Goal: Task Accomplishment & Management: Manage account settings

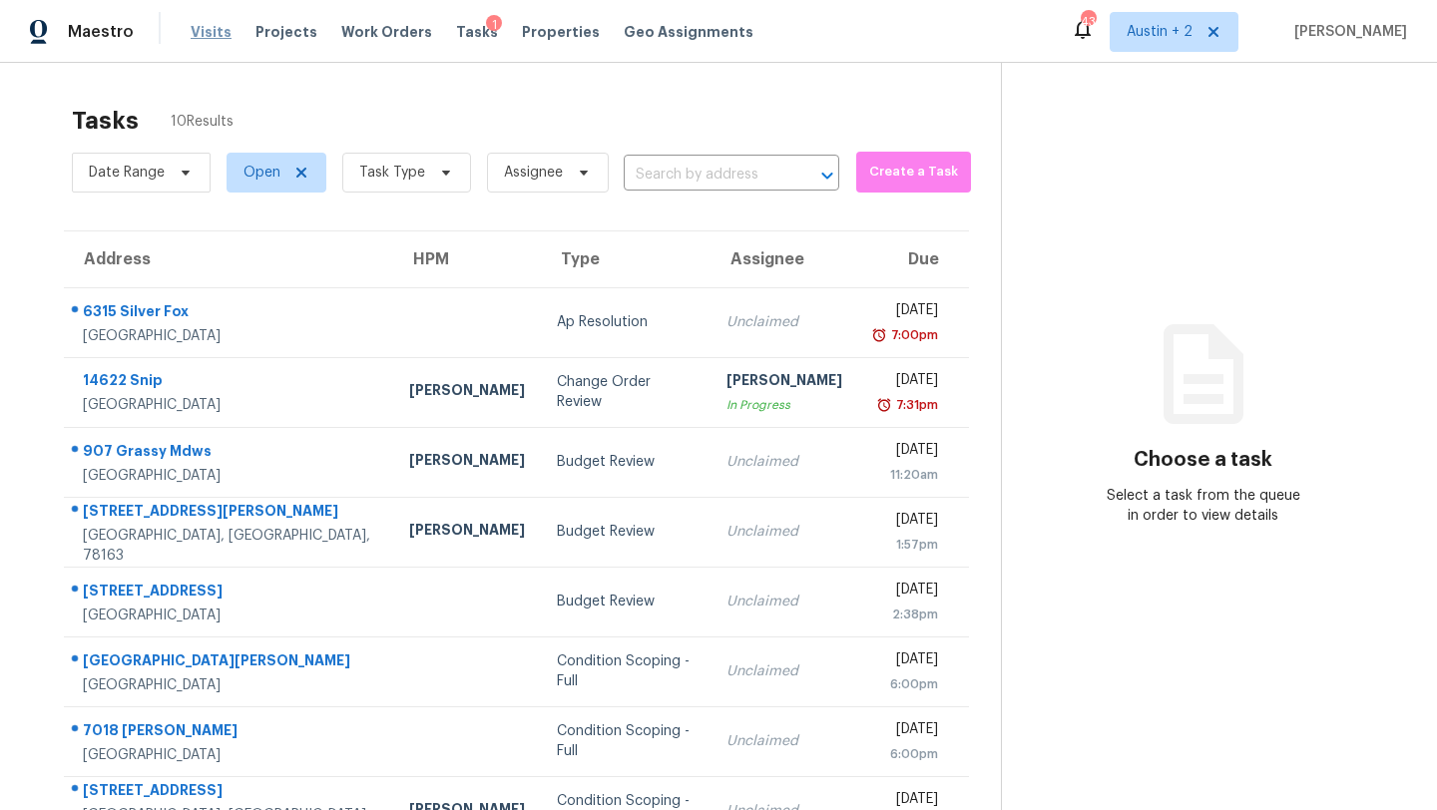
click at [205, 28] on span "Visits" at bounding box center [211, 32] width 41 height 20
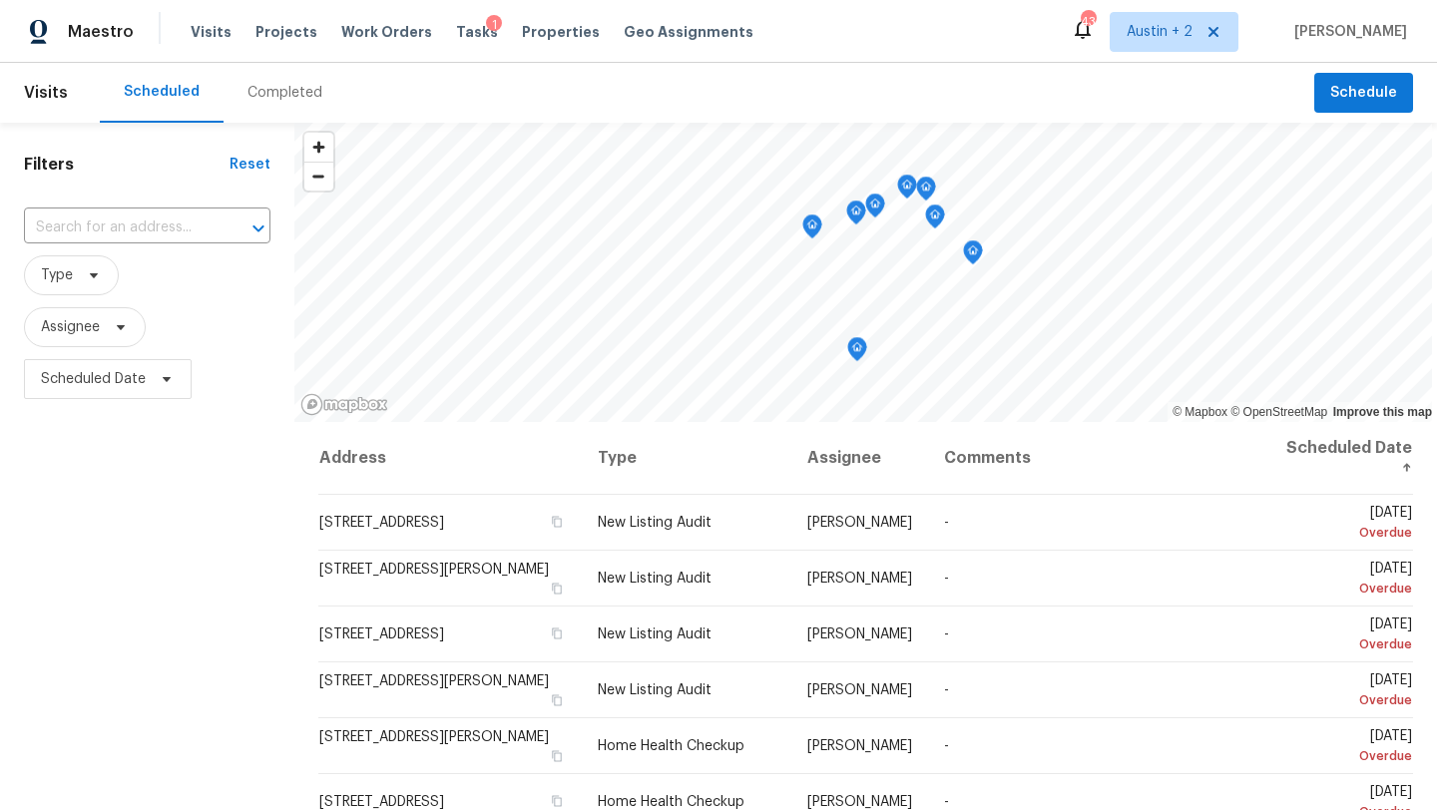
click at [265, 86] on div "Completed" at bounding box center [285, 93] width 75 height 20
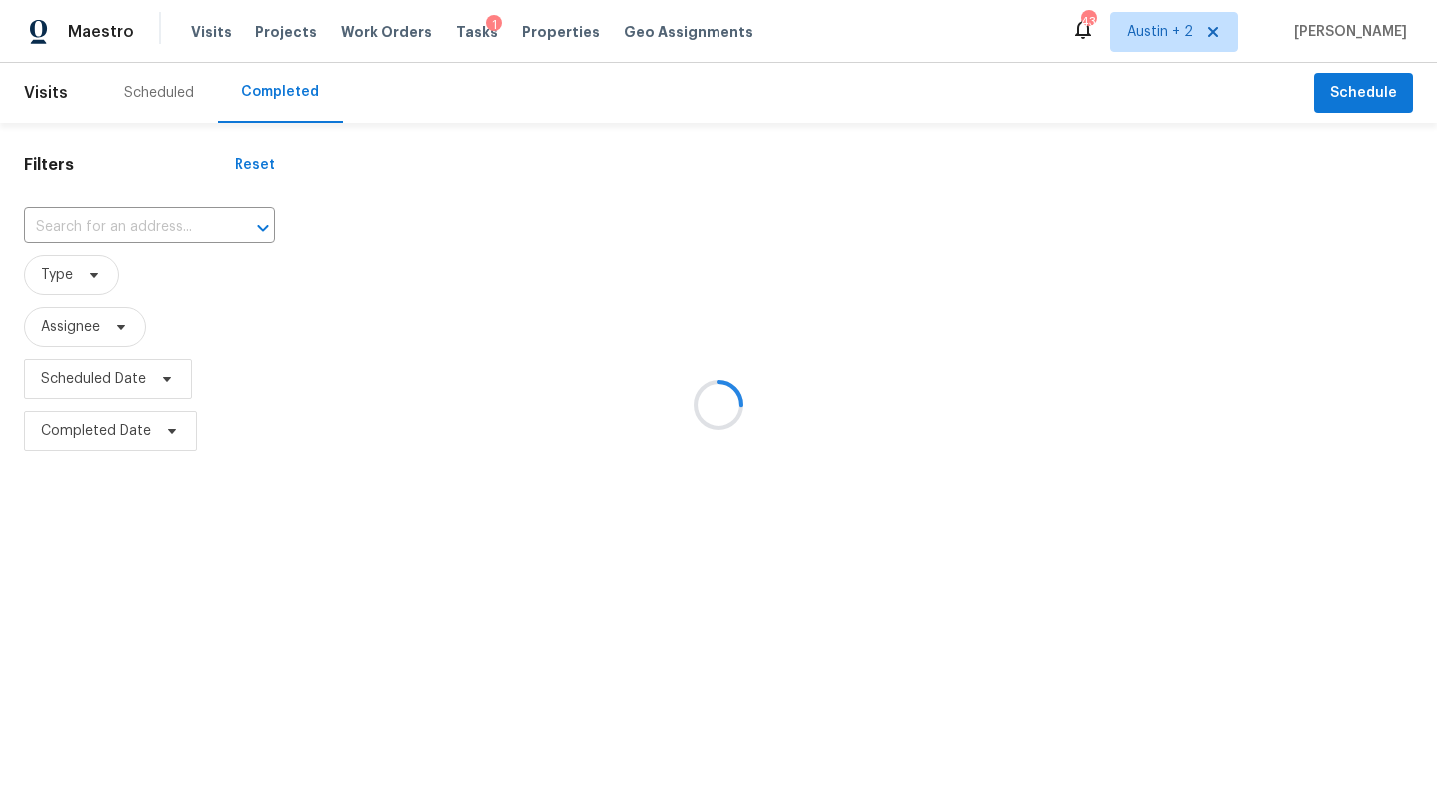
click at [164, 97] on div at bounding box center [718, 405] width 1437 height 810
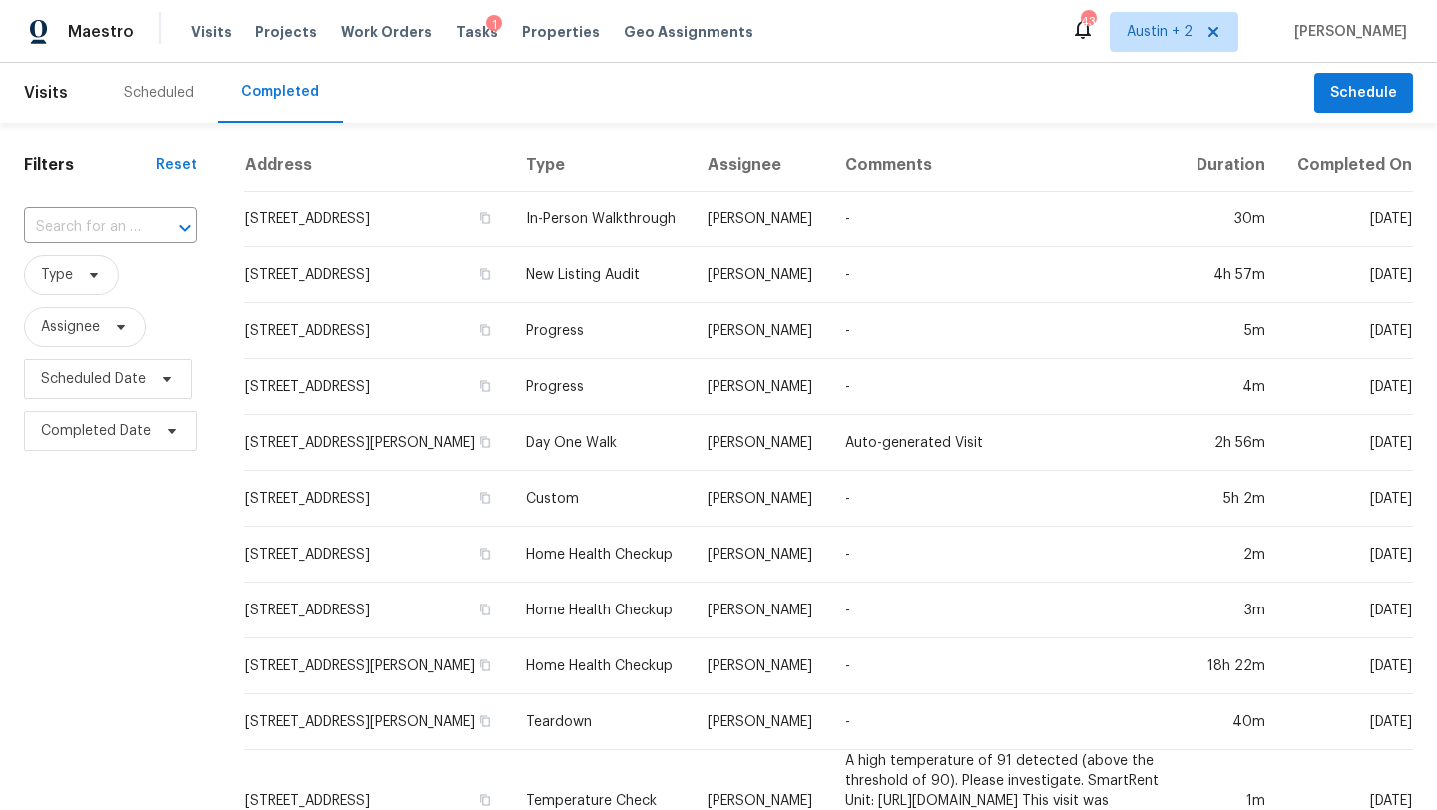
click at [156, 92] on div "Scheduled" at bounding box center [159, 93] width 70 height 20
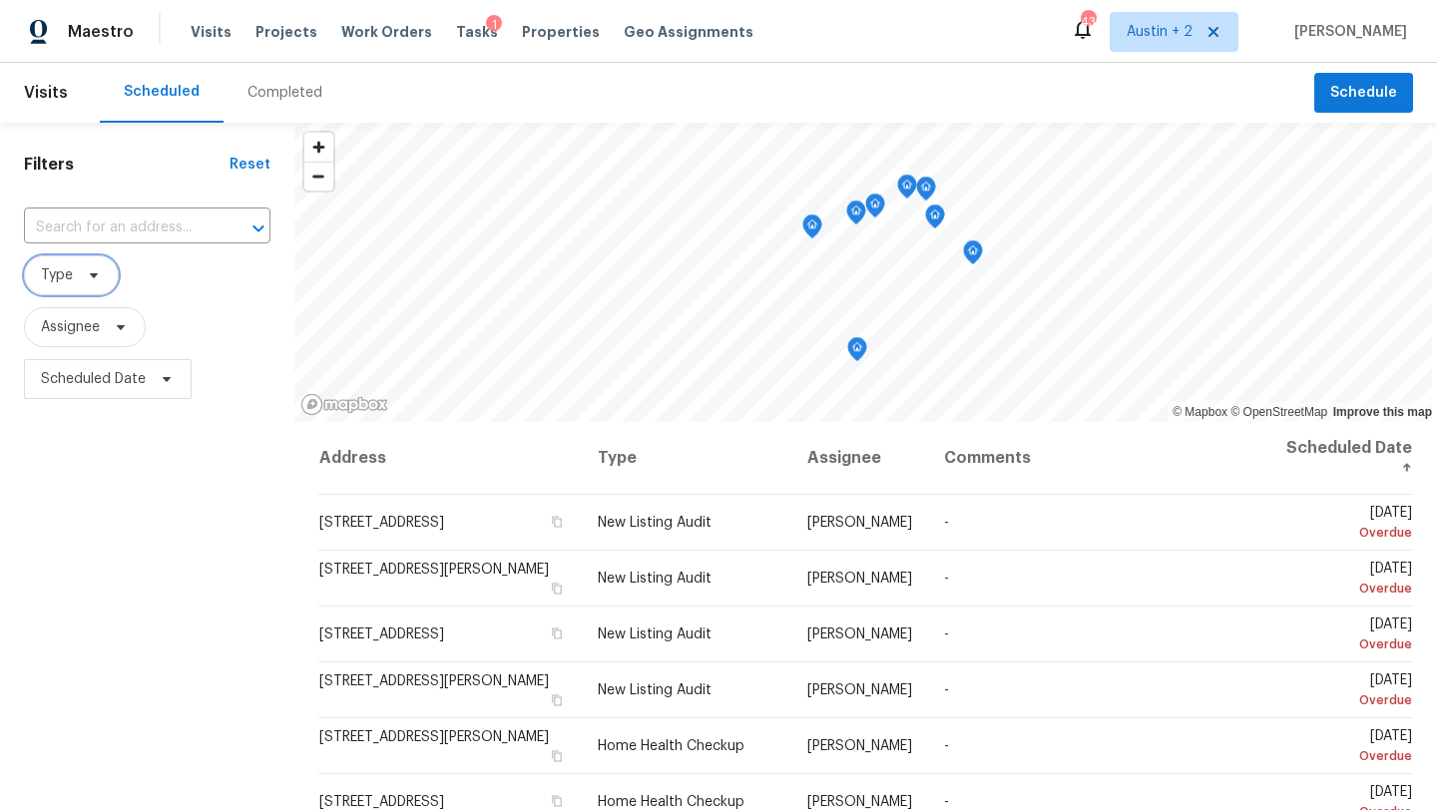
click at [95, 278] on icon at bounding box center [94, 276] width 16 height 16
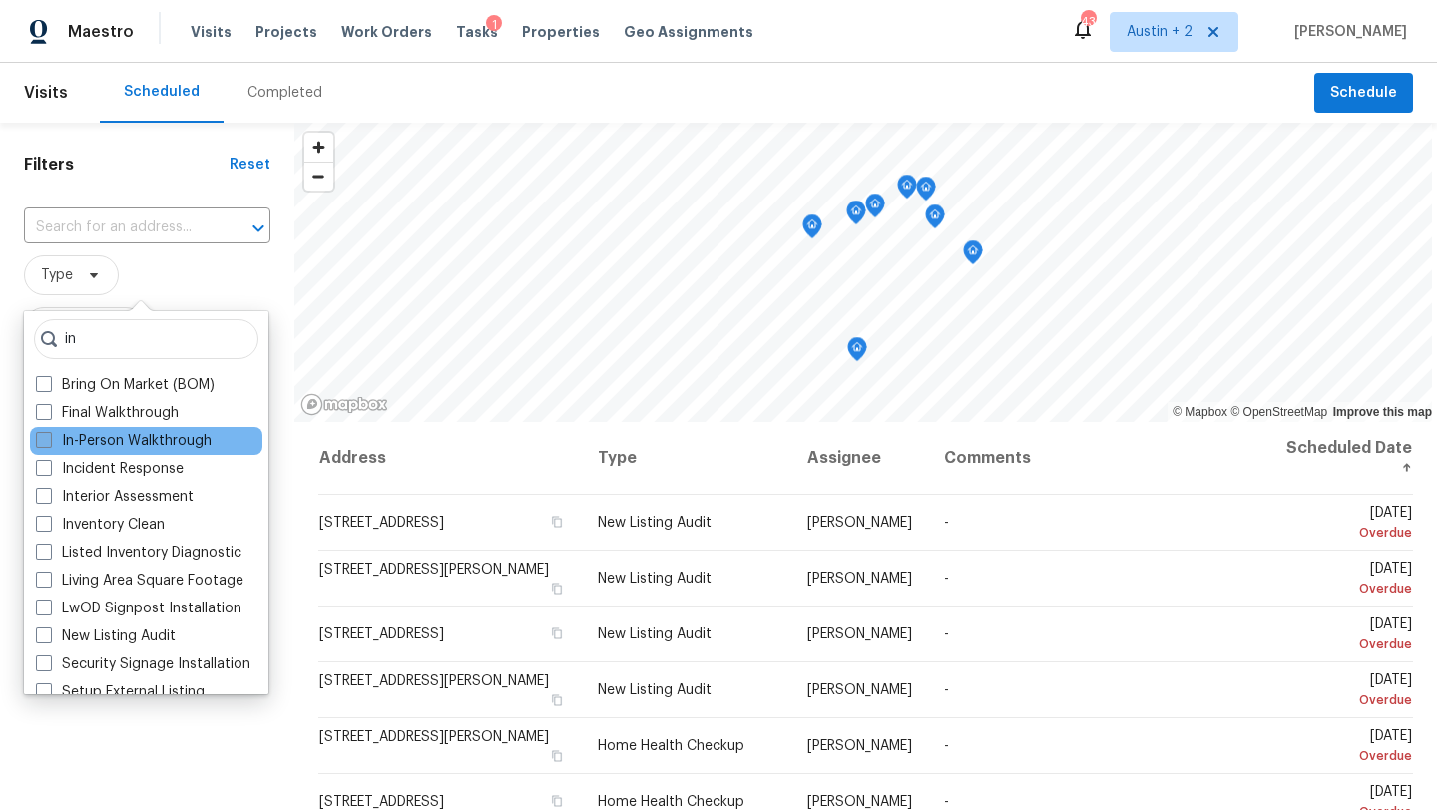
type input "in"
click at [142, 444] on label "In-Person Walkthrough" at bounding box center [124, 441] width 176 height 20
click at [49, 444] on input "In-Person Walkthrough" at bounding box center [42, 437] width 13 height 13
checkbox input "true"
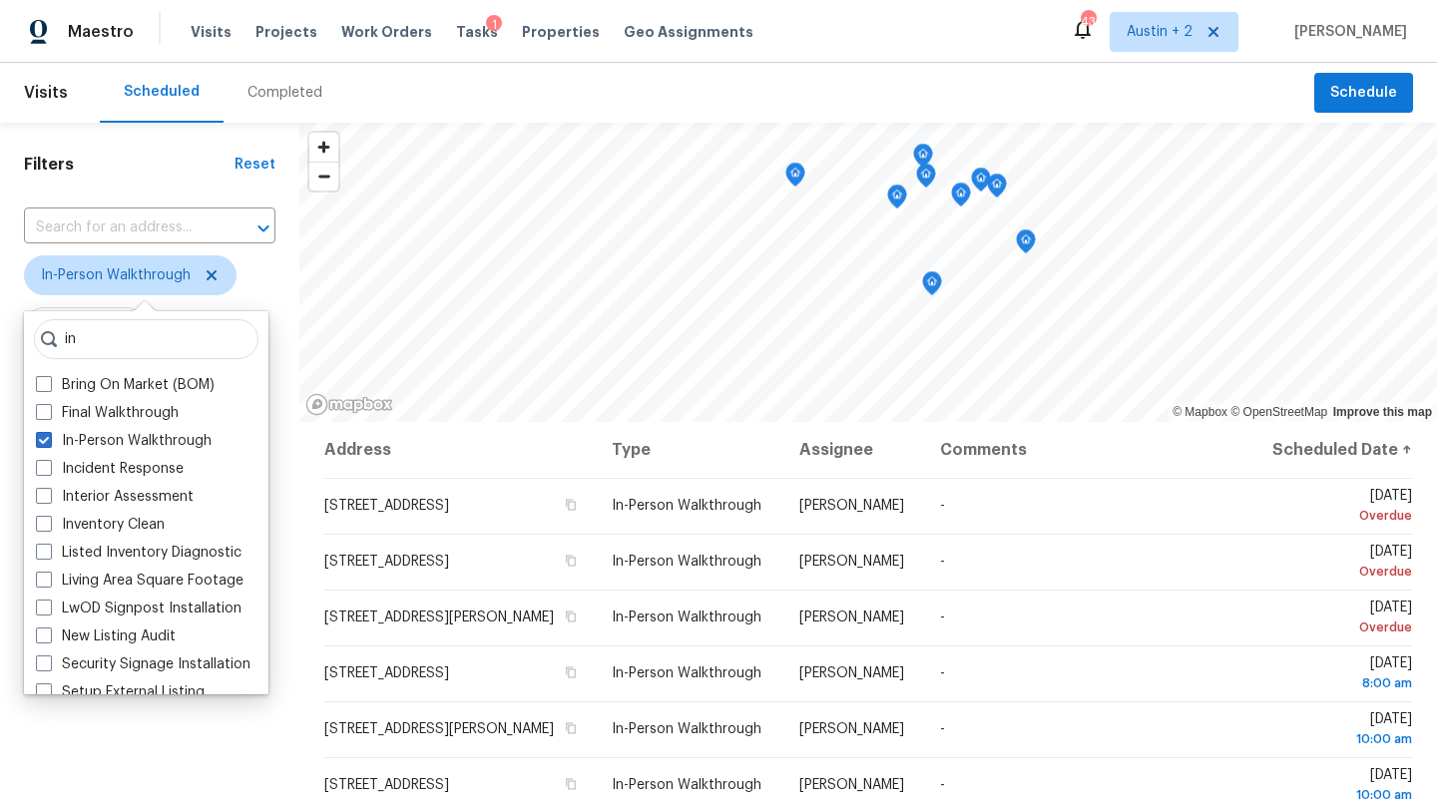
click at [180, 171] on h1 "Filters" at bounding box center [129, 165] width 211 height 20
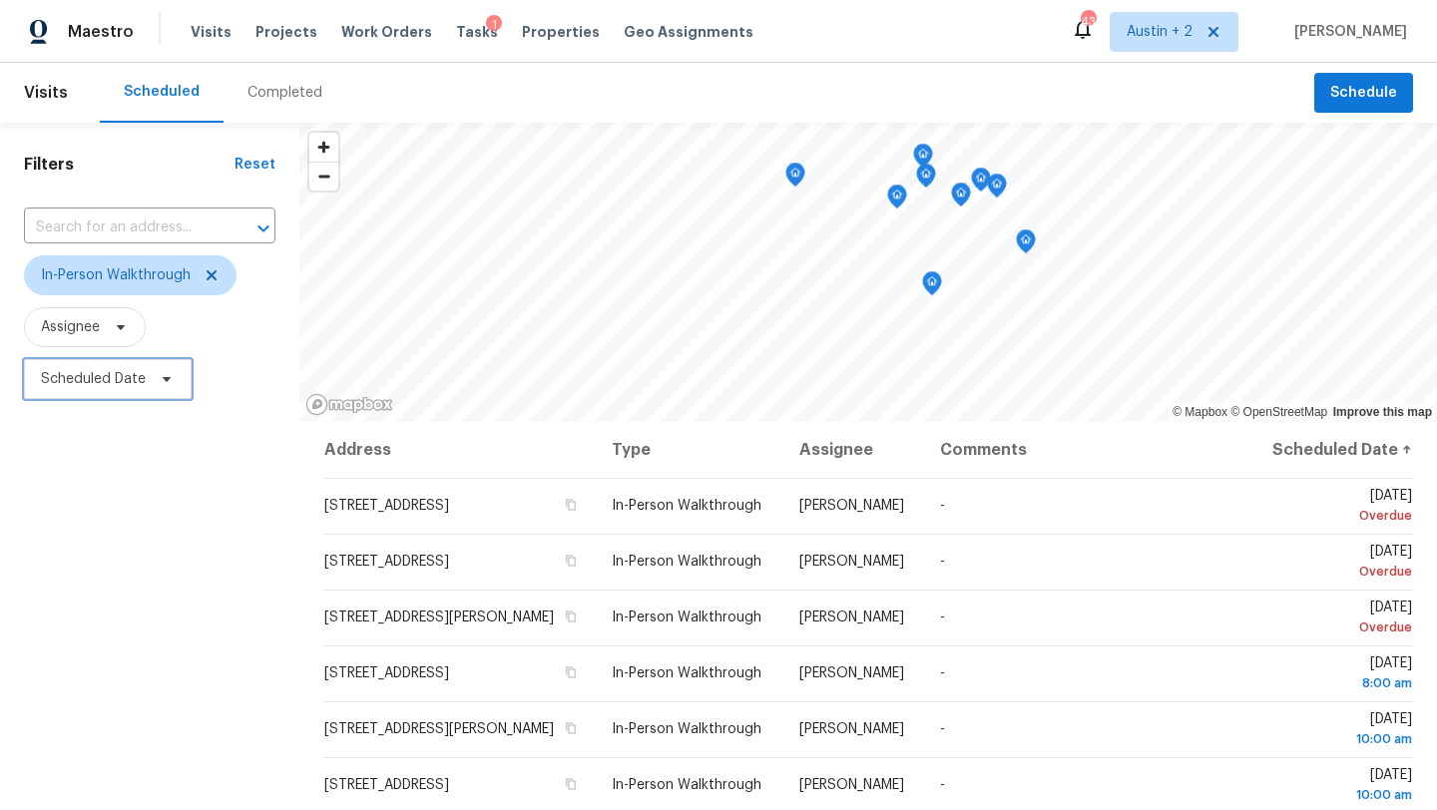
click at [137, 378] on span "Scheduled Date" at bounding box center [93, 379] width 105 height 20
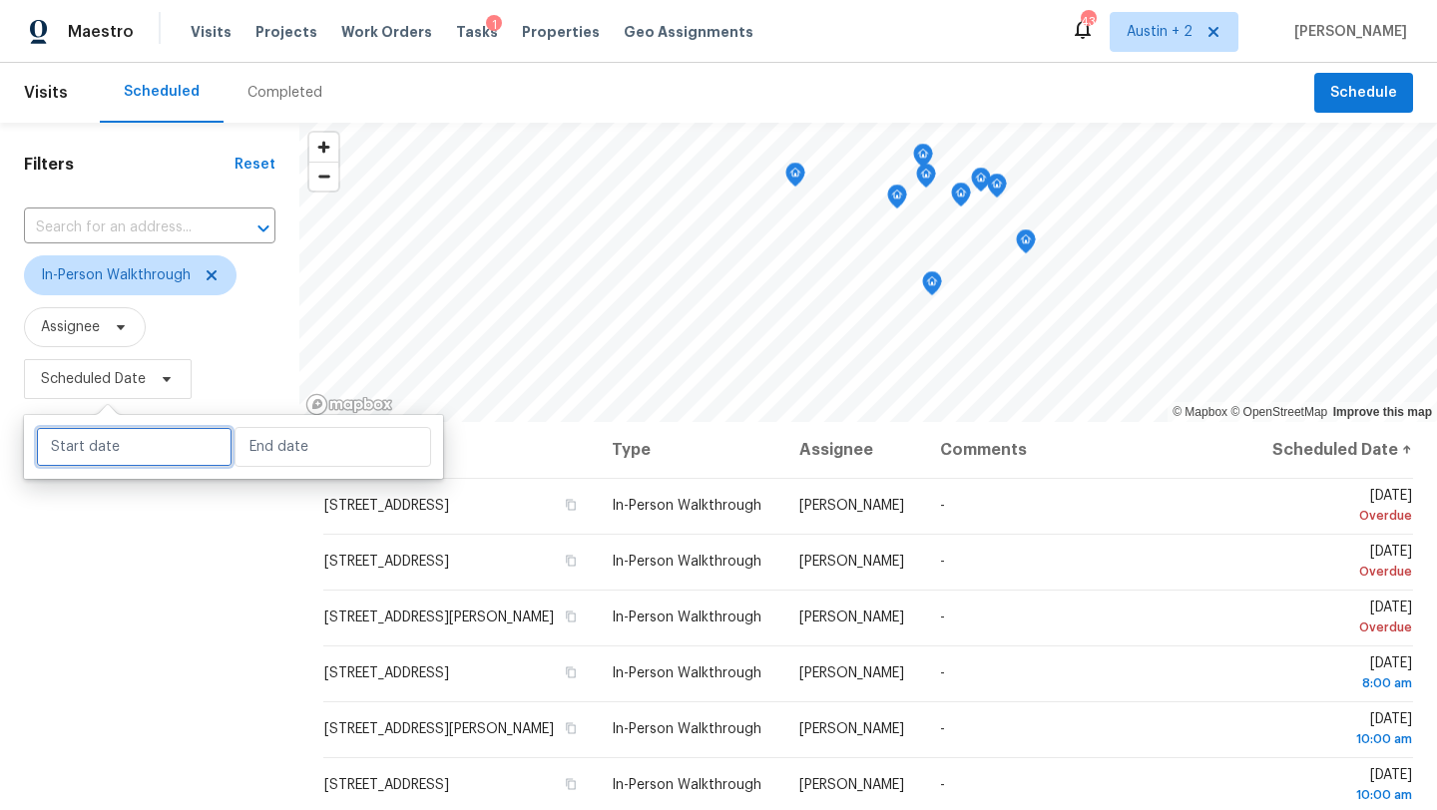
click at [145, 454] on input "text" at bounding box center [134, 447] width 197 height 40
select select "8"
select select "2025"
select select "9"
select select "2025"
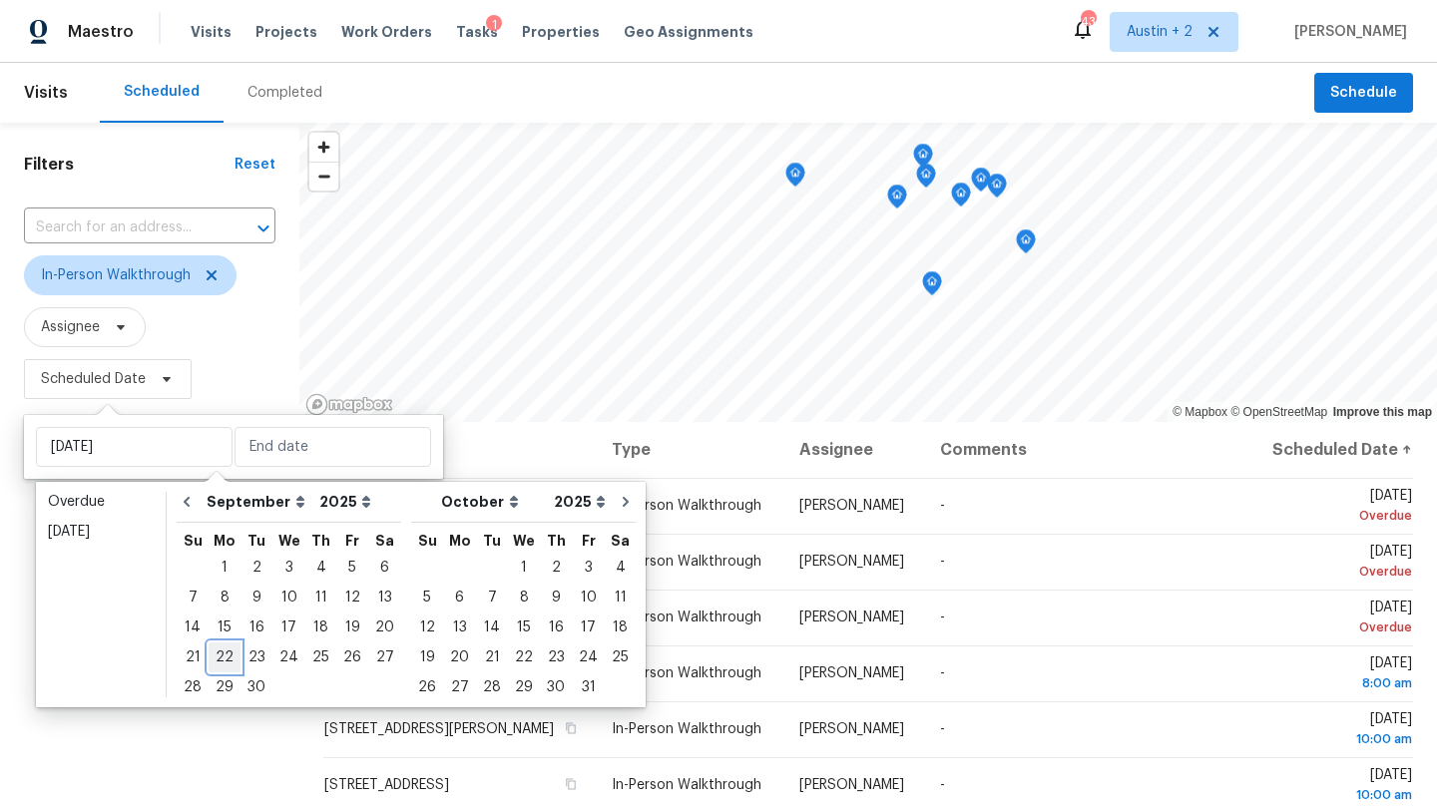
click at [220, 656] on div "22" at bounding box center [225, 658] width 32 height 28
type input "[DATE]"
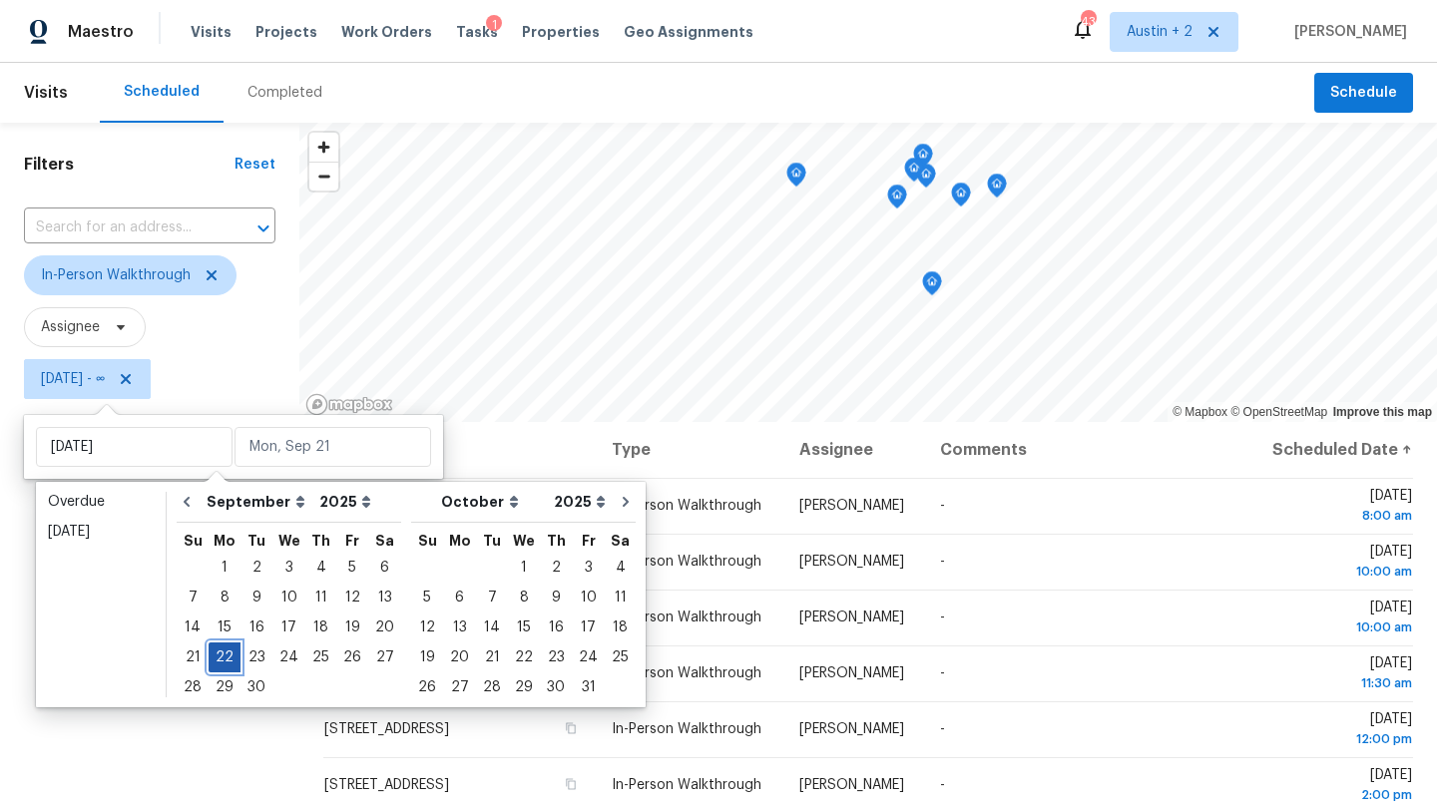
click at [220, 656] on div "22" at bounding box center [225, 658] width 32 height 28
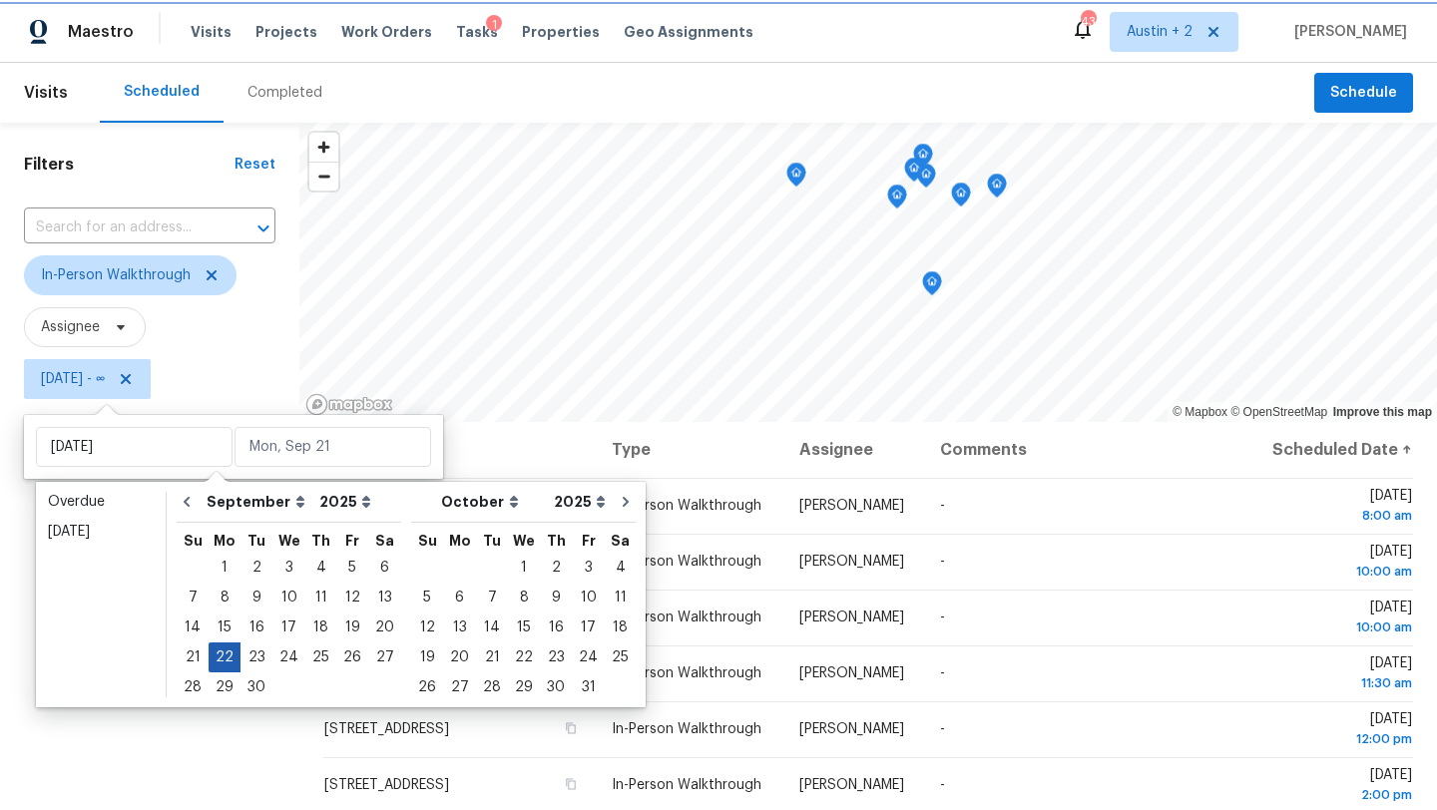
type input "[DATE]"
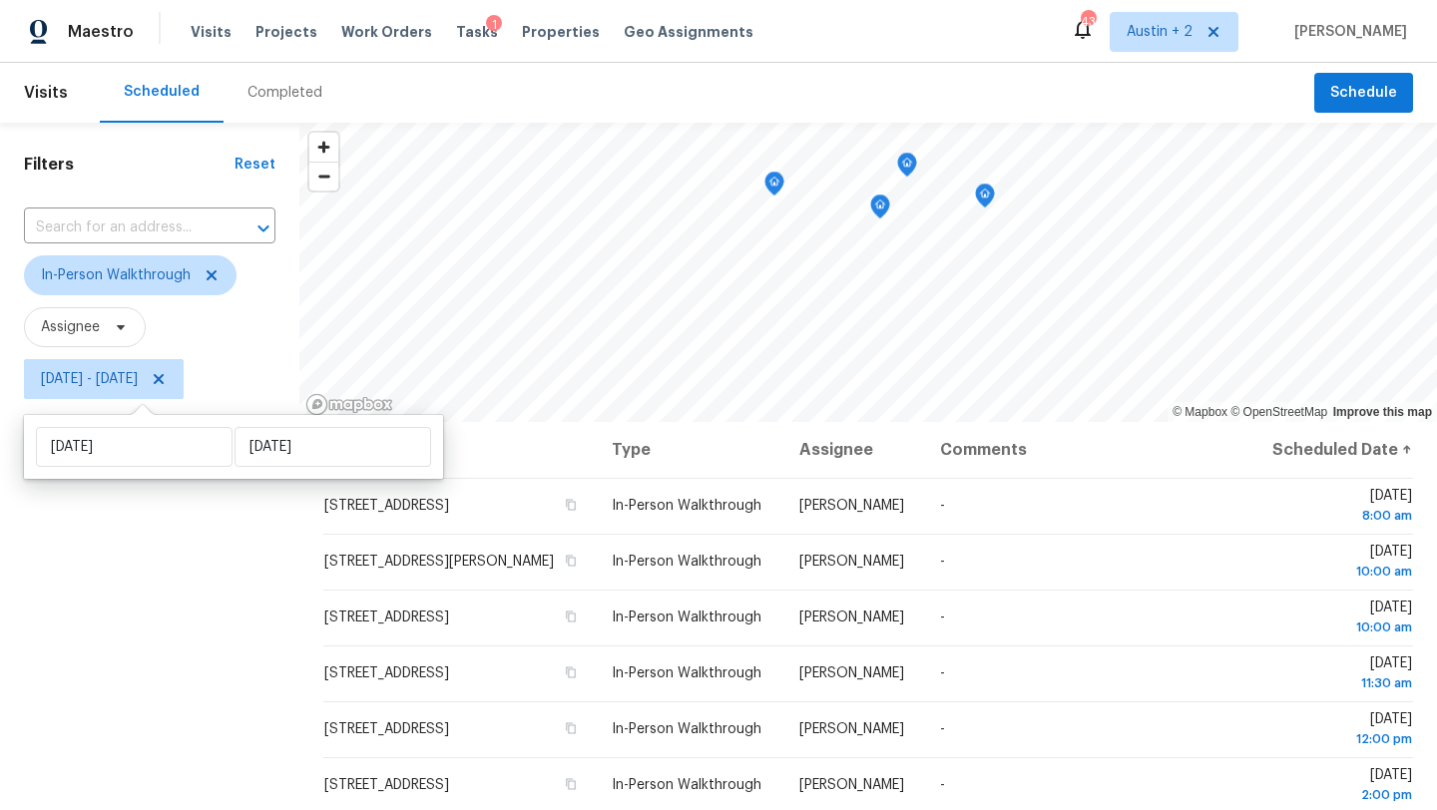
click at [165, 658] on div "Filters Reset ​ In-Person Walkthrough Assignee [DATE] - [DATE]" at bounding box center [149, 597] width 299 height 948
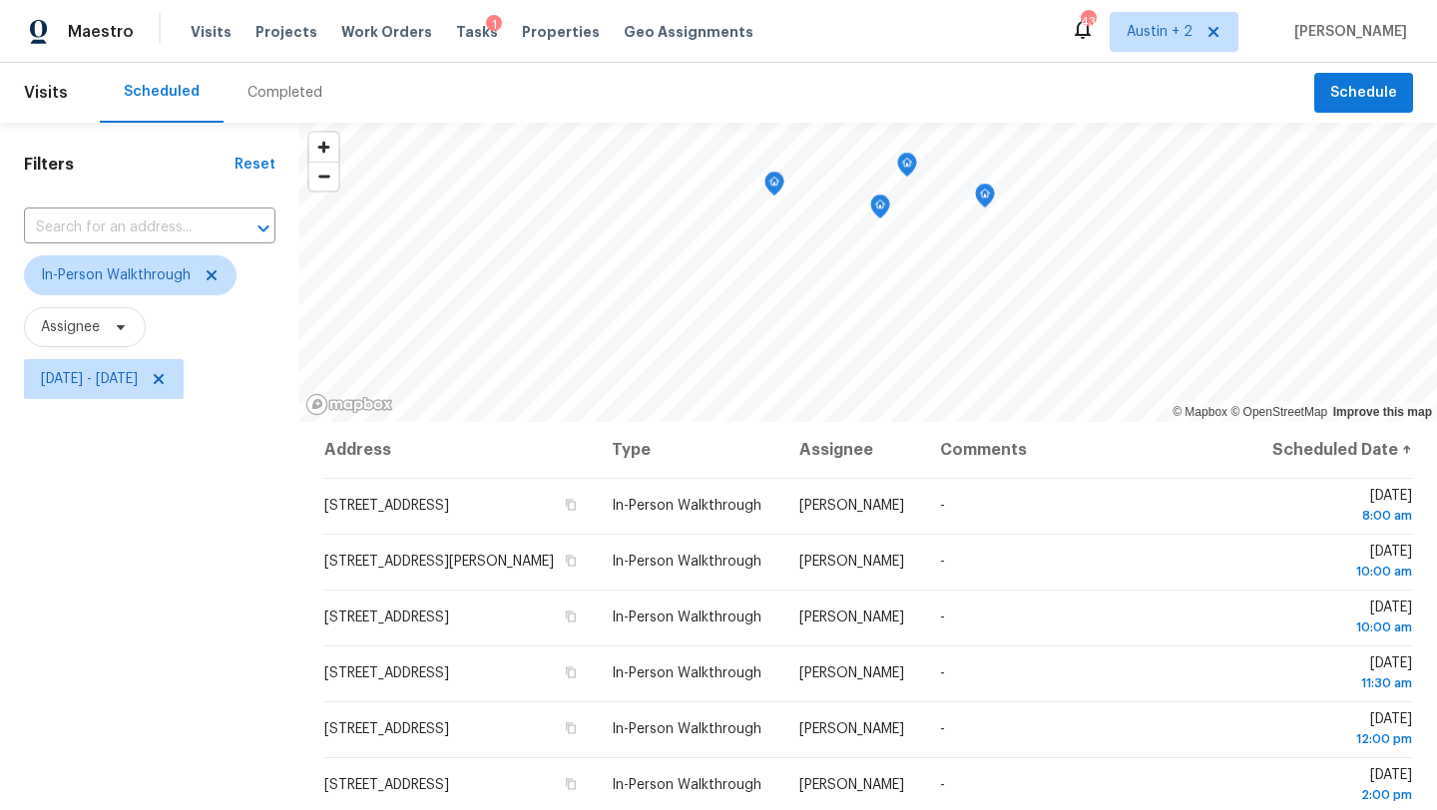
scroll to position [260, 0]
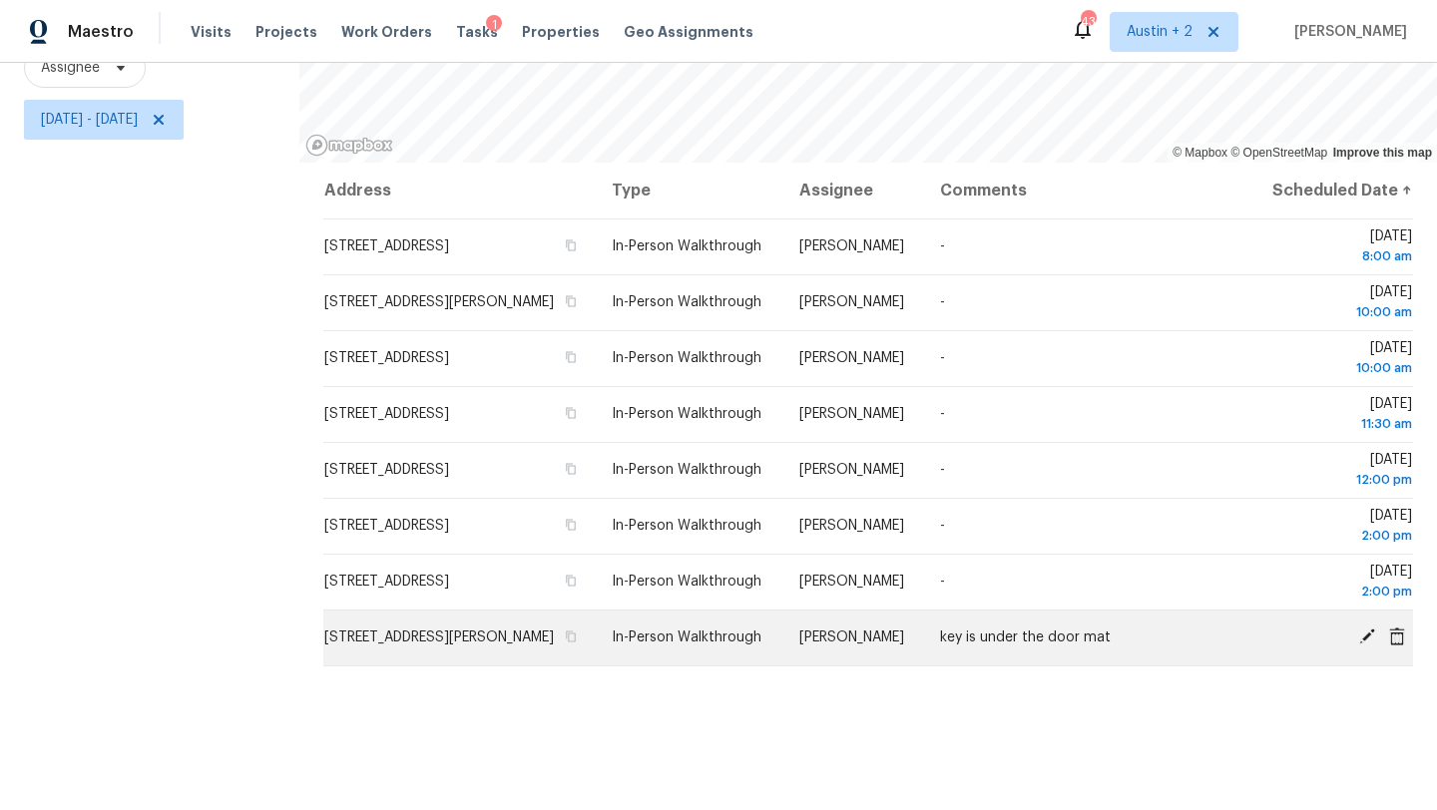
click at [1363, 646] on icon at bounding box center [1367, 637] width 18 height 18
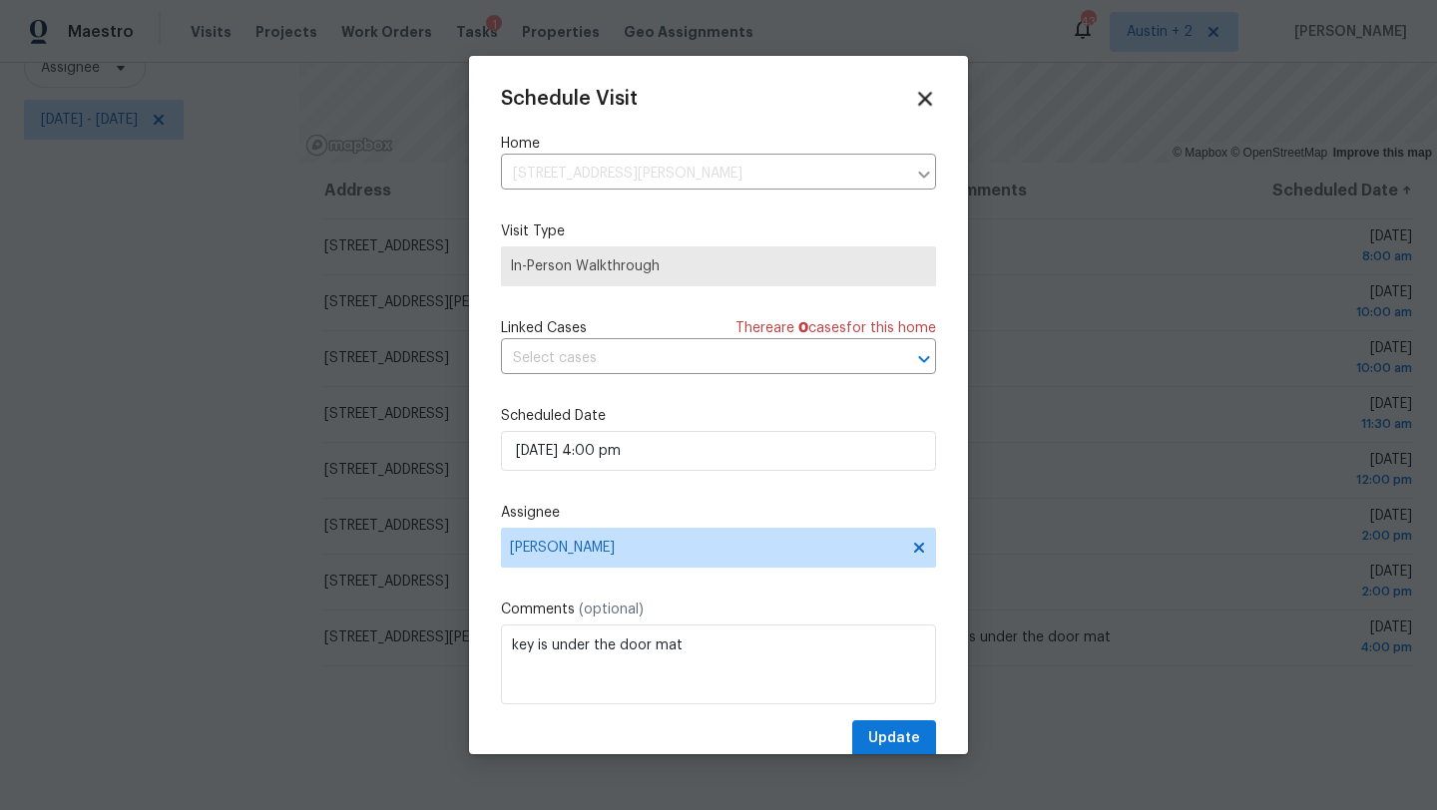
click at [920, 95] on icon at bounding box center [925, 99] width 14 height 14
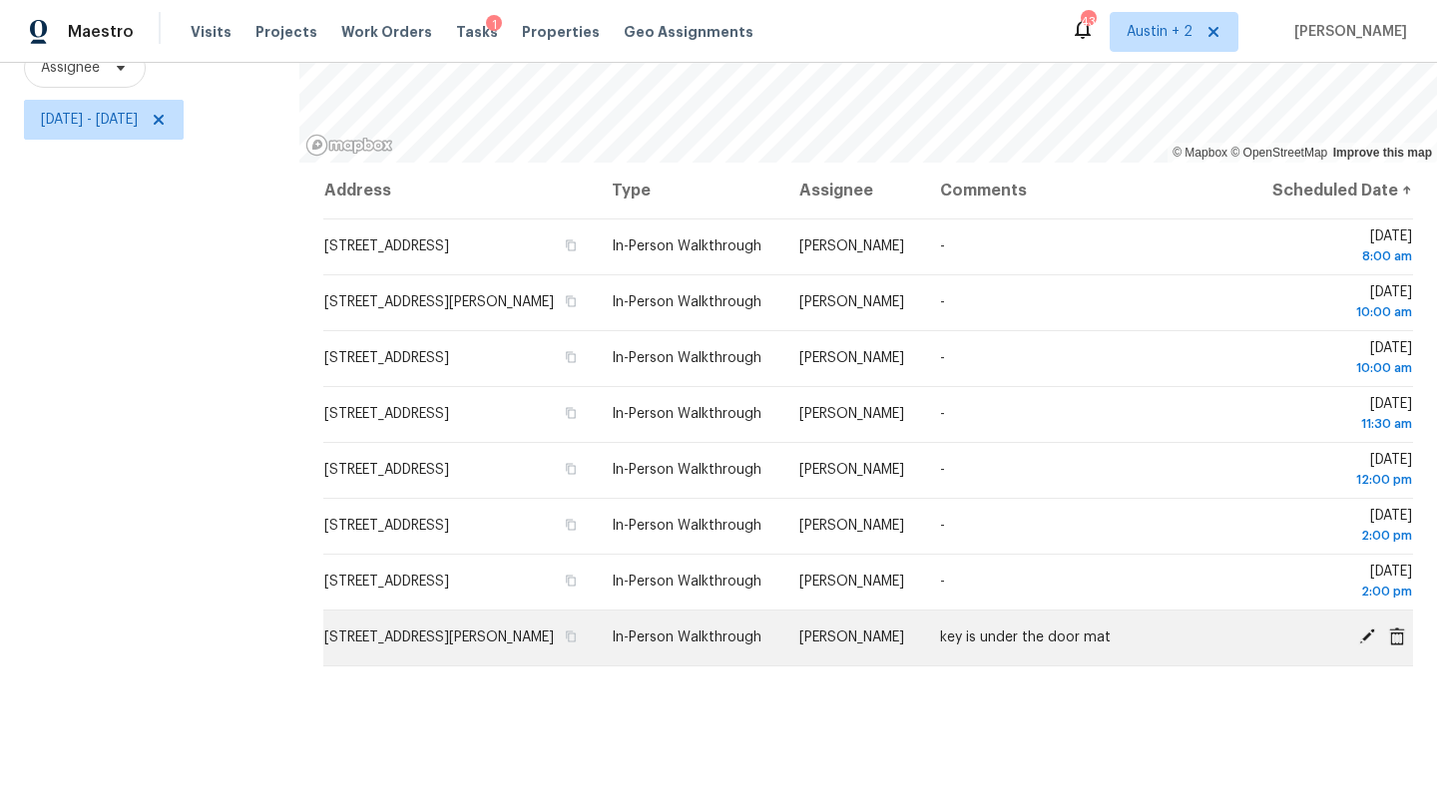
click at [1367, 645] on icon at bounding box center [1367, 637] width 16 height 16
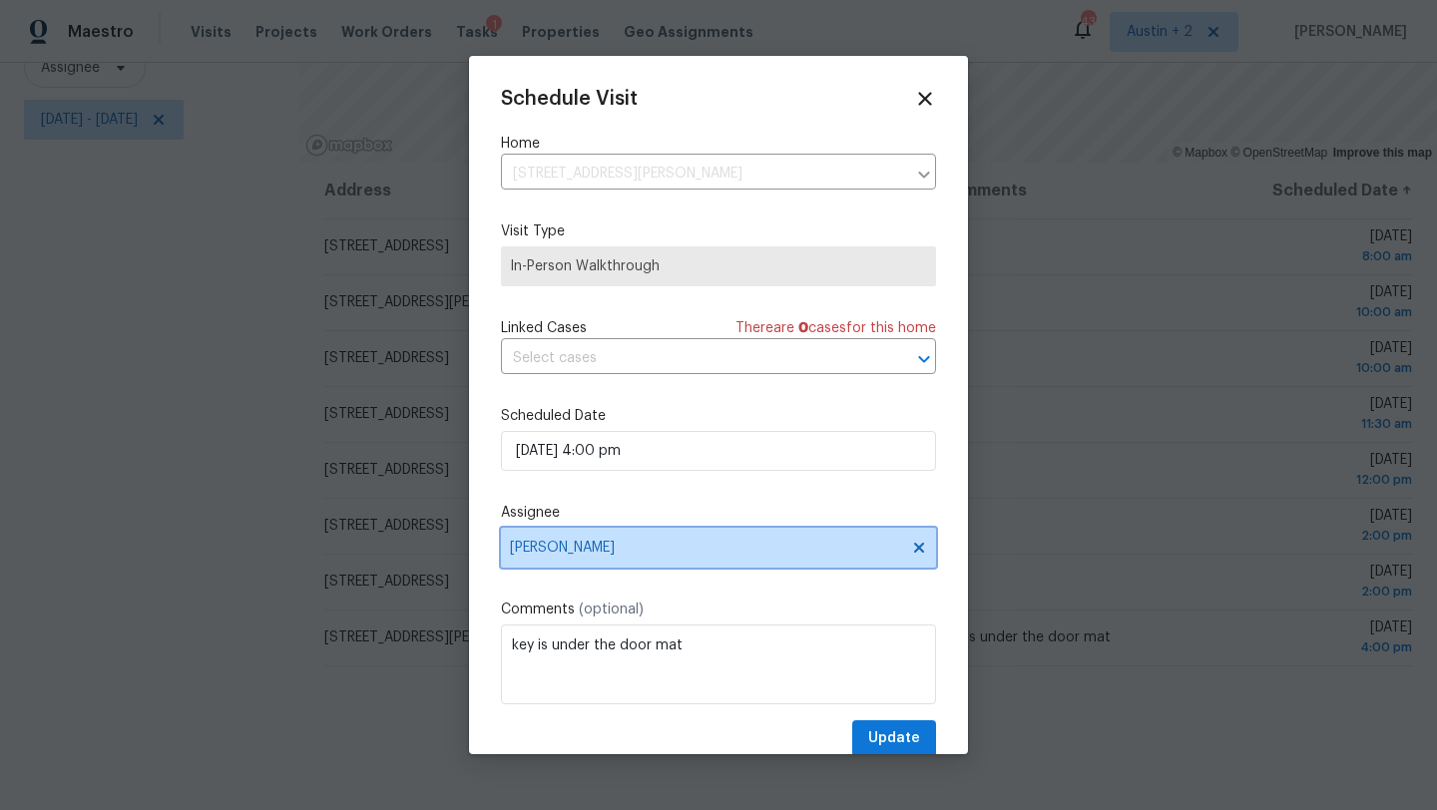
click at [619, 543] on span "[PERSON_NAME]" at bounding box center [705, 548] width 391 height 16
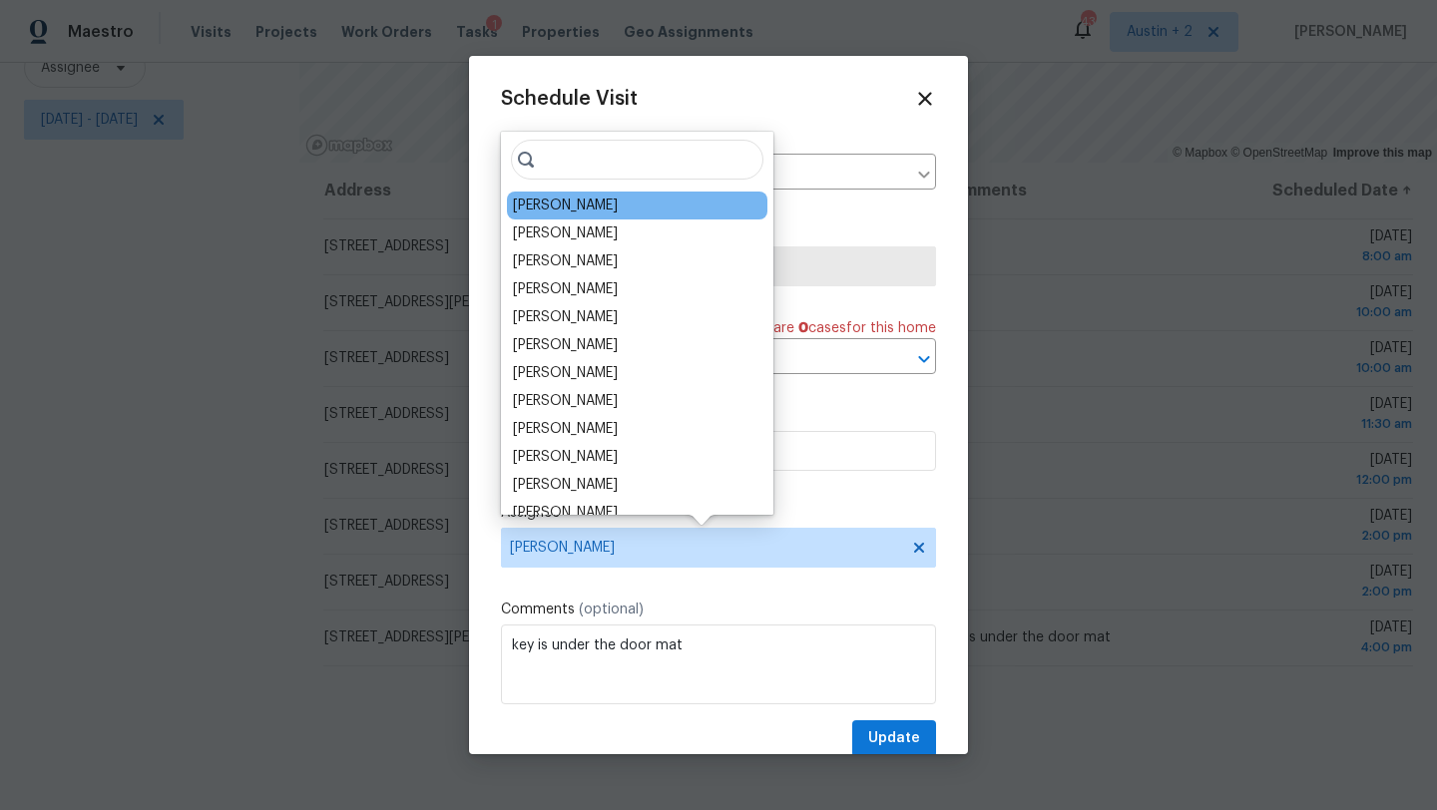
click at [579, 209] on div "[PERSON_NAME]" at bounding box center [565, 206] width 105 height 20
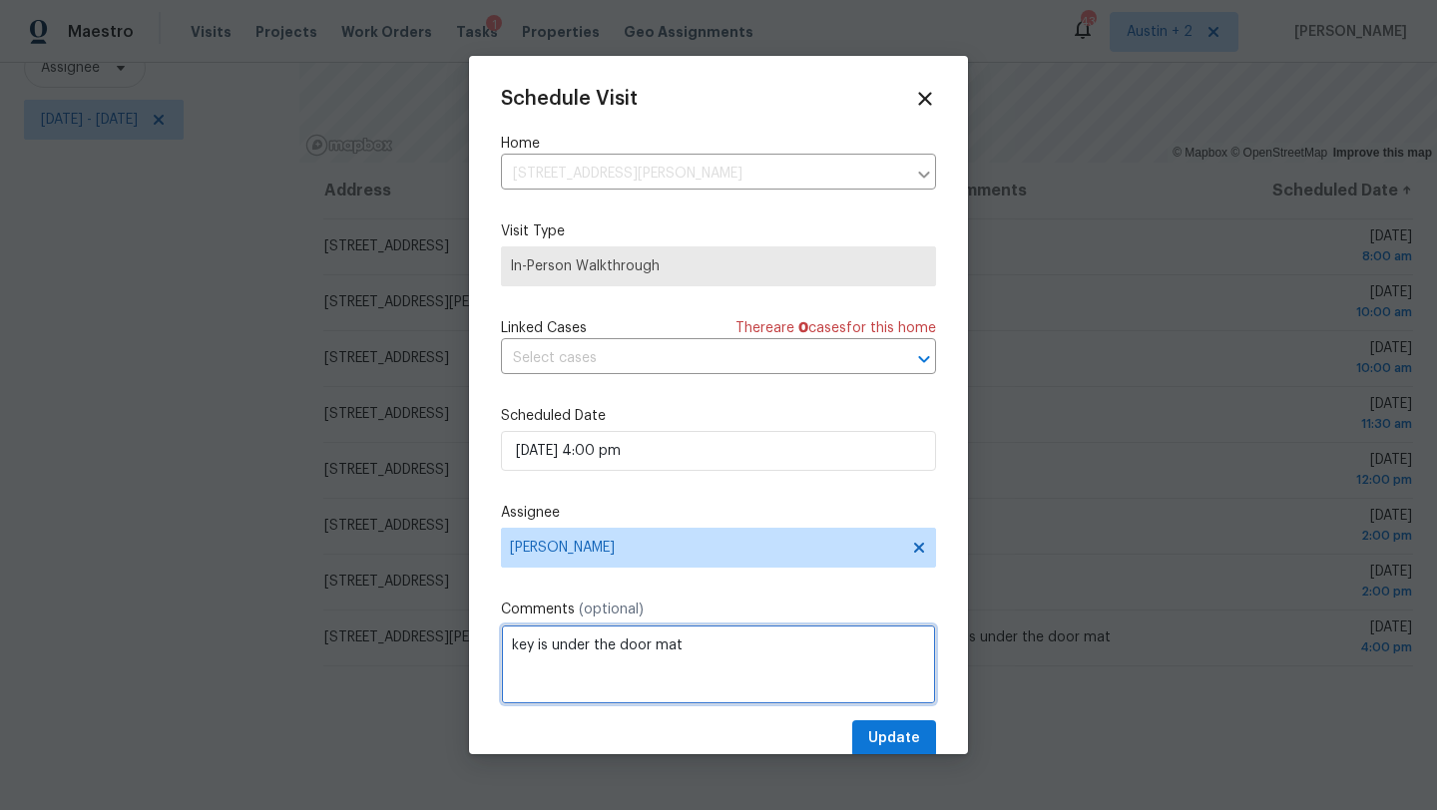
click at [695, 646] on textarea "key is under the door mat" at bounding box center [718, 665] width 435 height 80
type textarea "key is under the door mat - go anytime"
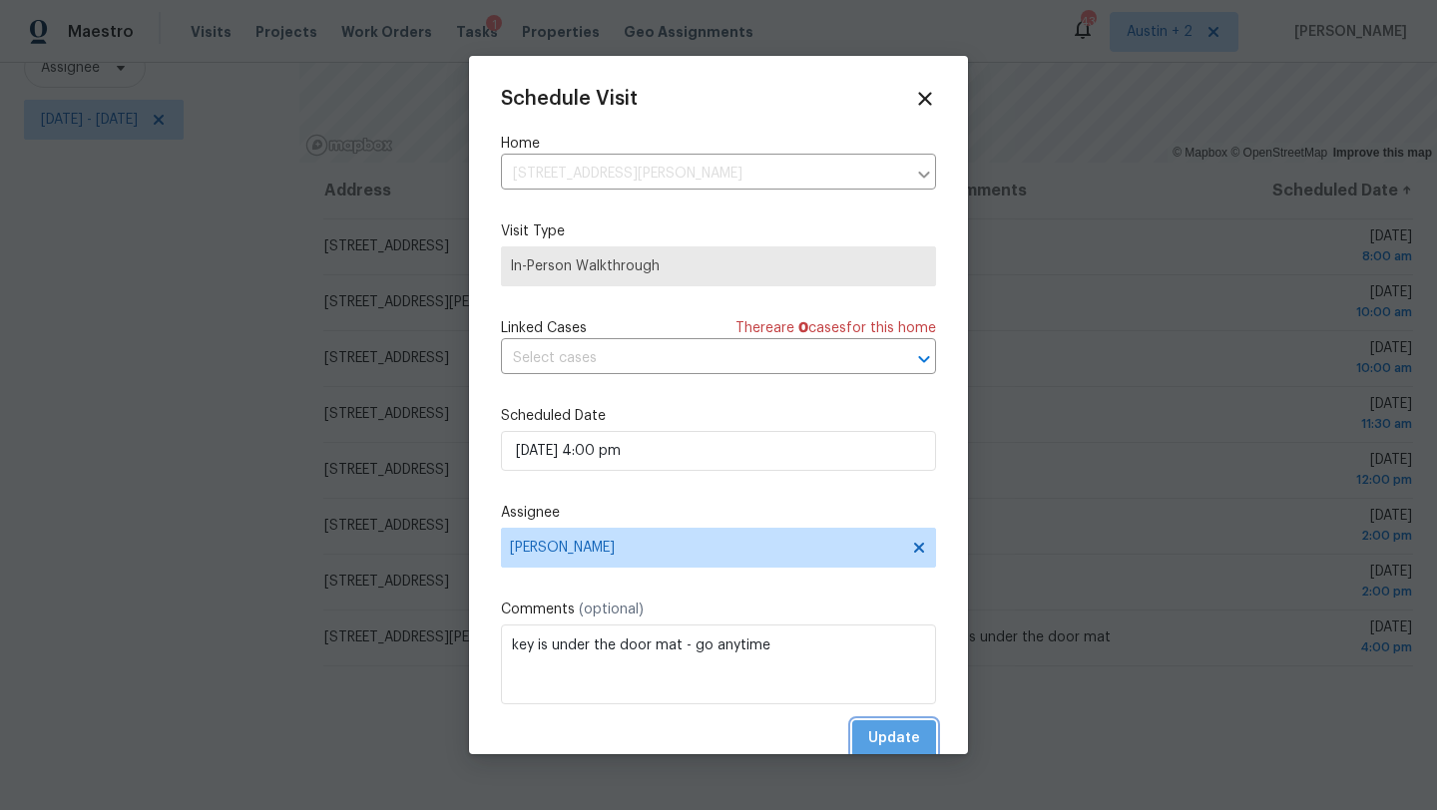
click at [884, 736] on span "Update" at bounding box center [894, 739] width 52 height 25
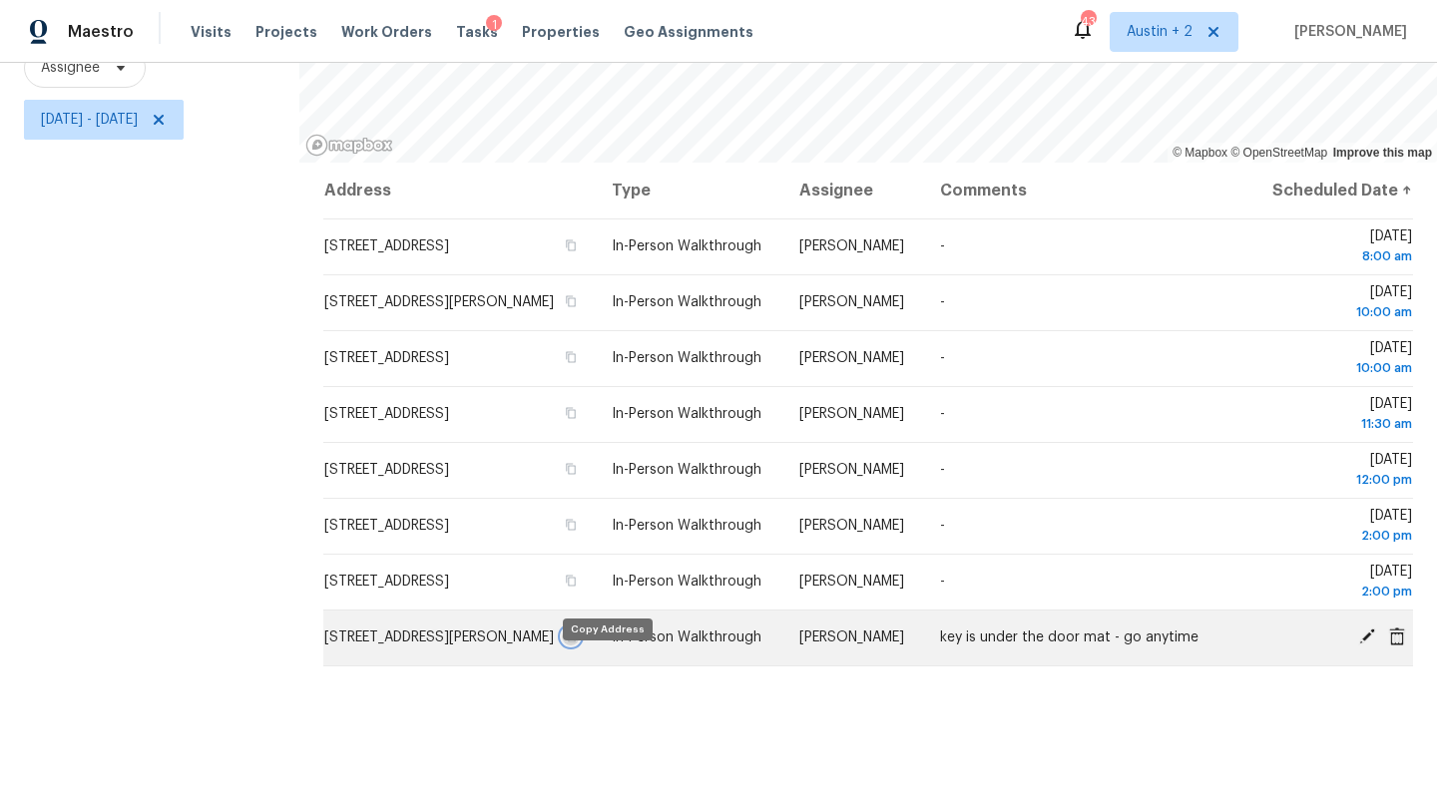
click at [577, 643] on icon "button" at bounding box center [571, 637] width 12 height 12
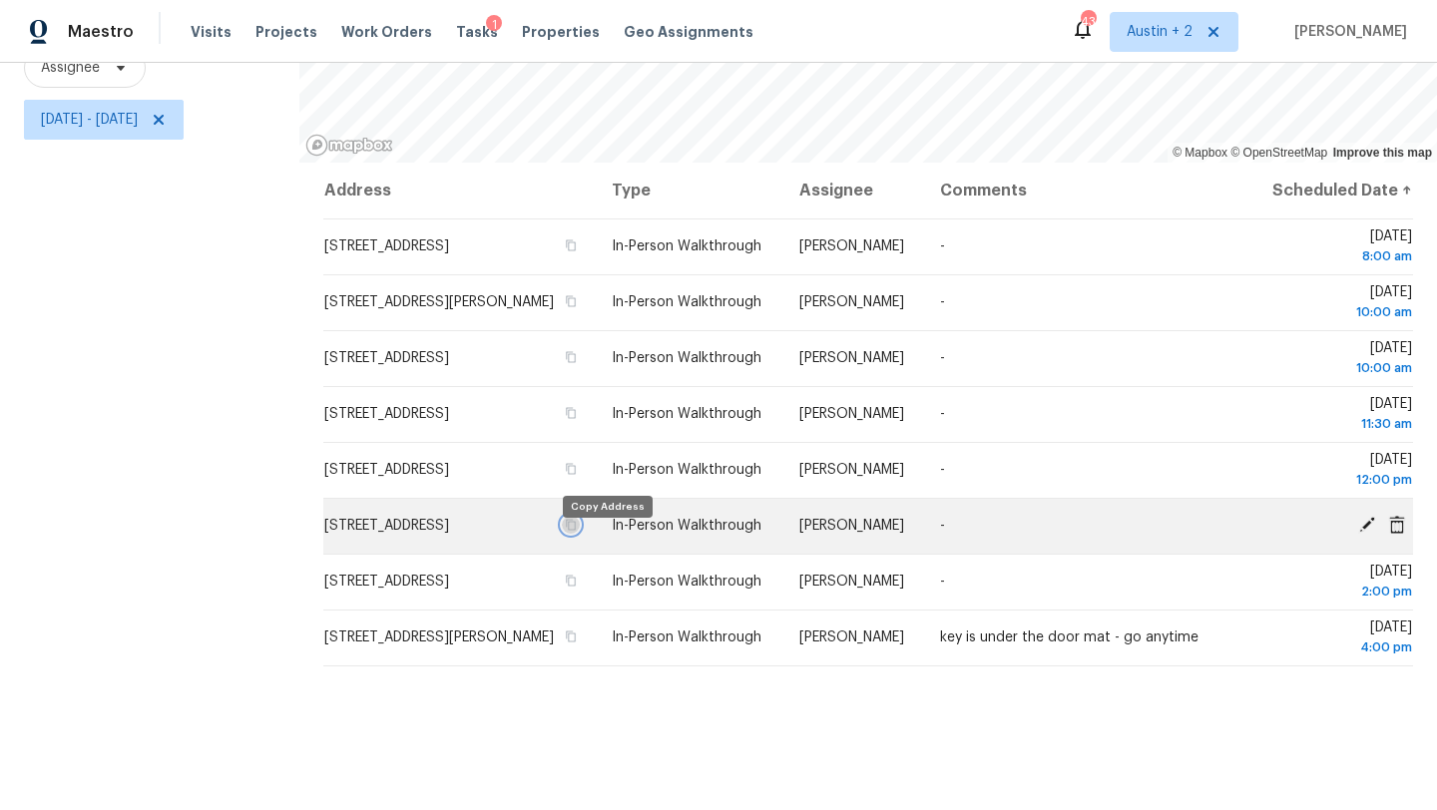
click at [577, 531] on icon "button" at bounding box center [572, 525] width 10 height 11
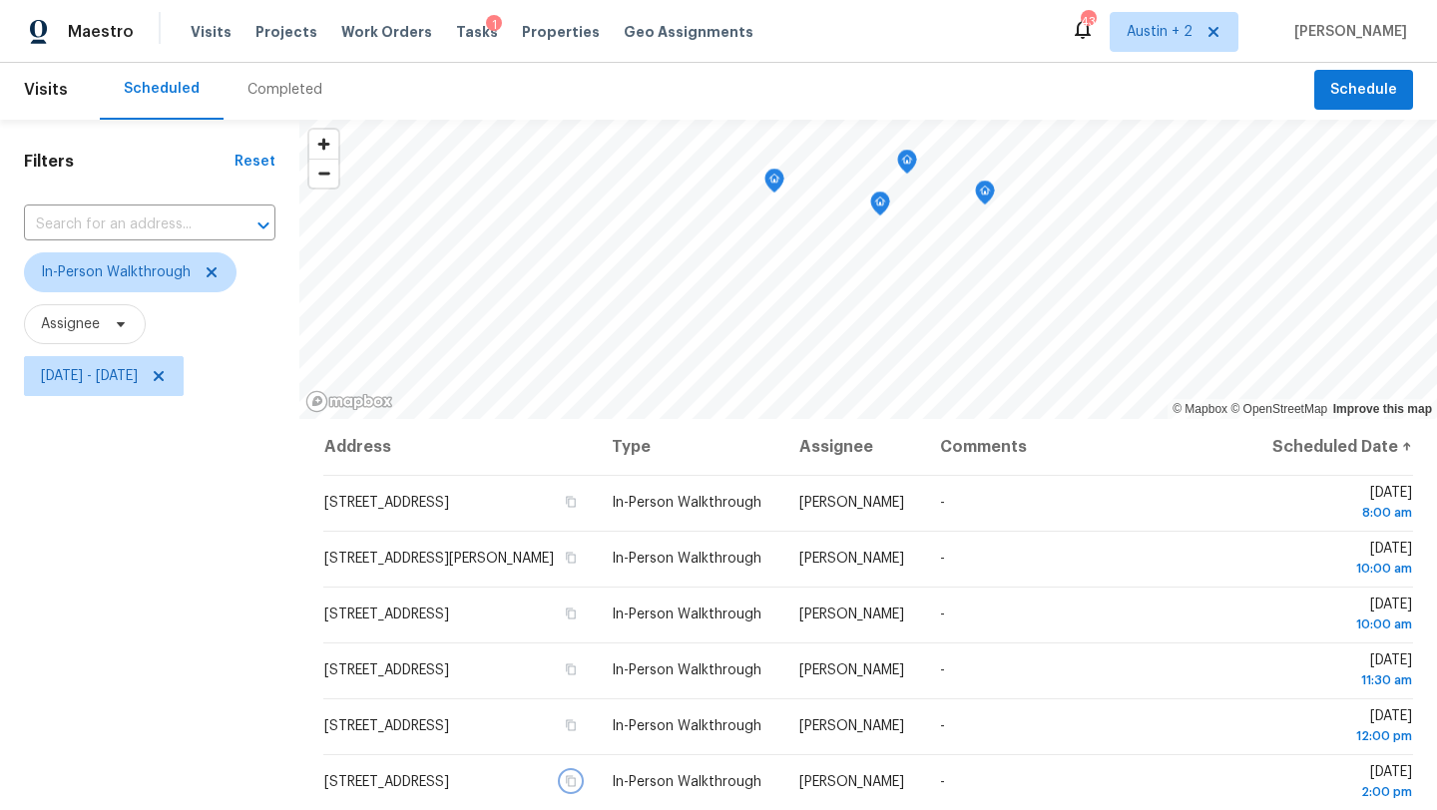
scroll to position [0, 0]
